Goal: Check status: Check status

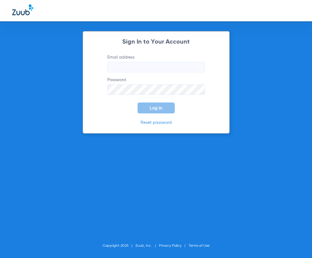
type input "[EMAIL_ADDRESS][DOMAIN_NAME]"
click at [145, 67] on input "[EMAIL_ADDRESS][DOMAIN_NAME]" at bounding box center [156, 67] width 98 height 10
click at [142, 108] on button "Log In" at bounding box center [155, 107] width 37 height 11
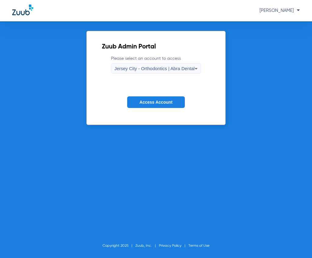
click at [136, 70] on span "Jersey City - Orthodontics | Abra Dental" at bounding box center [154, 68] width 80 height 5
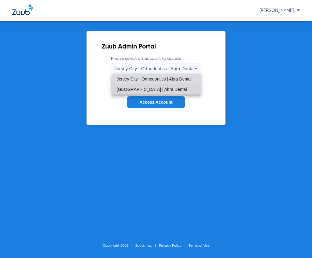
click at [144, 87] on span "[GEOGRAPHIC_DATA] | Abra Dental" at bounding box center [151, 89] width 70 height 4
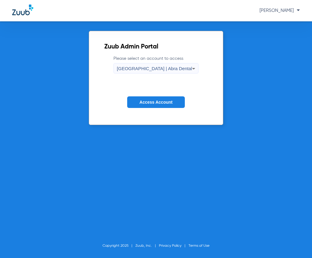
click at [152, 101] on span "Access Account" at bounding box center [155, 102] width 33 height 5
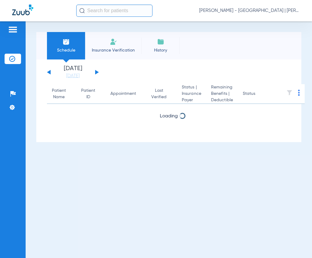
click at [90, 16] on input "text" at bounding box center [114, 11] width 76 height 12
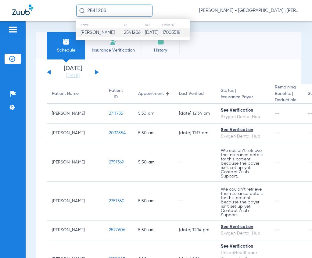
type input "2541206"
click at [93, 31] on span "[PERSON_NAME]" at bounding box center [97, 32] width 34 height 5
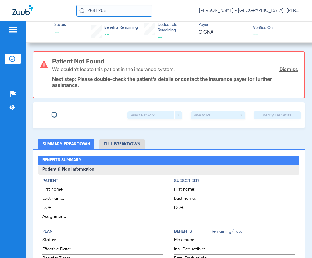
type input "JILLIANNE"
type input "[PERSON_NAME]"
type input "[DATE]"
type input "U7332396501"
type input "3332643"
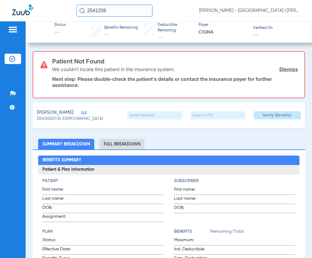
click at [80, 112] on div "[PERSON_NAME] Edit" at bounding box center [70, 113] width 66 height 8
click at [83, 113] on span "Edit" at bounding box center [83, 113] width 5 height 6
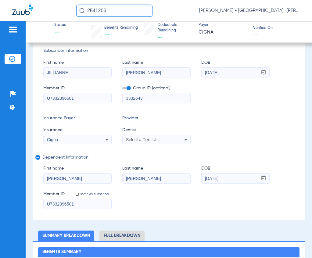
scroll to position [91, 0]
